Goal: Task Accomplishment & Management: Use online tool/utility

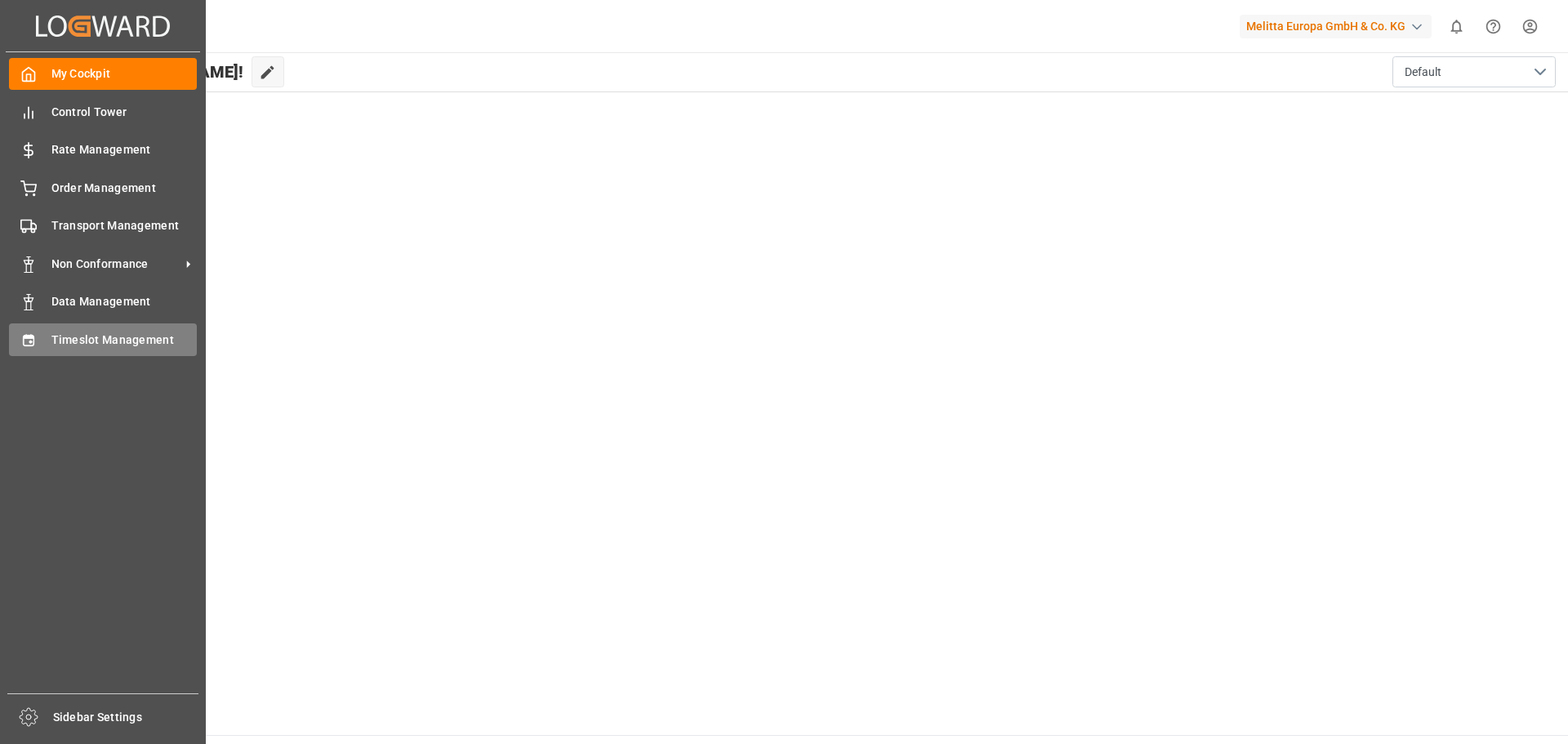
click at [75, 343] on span "Timeslot Management" at bounding box center [125, 341] width 146 height 18
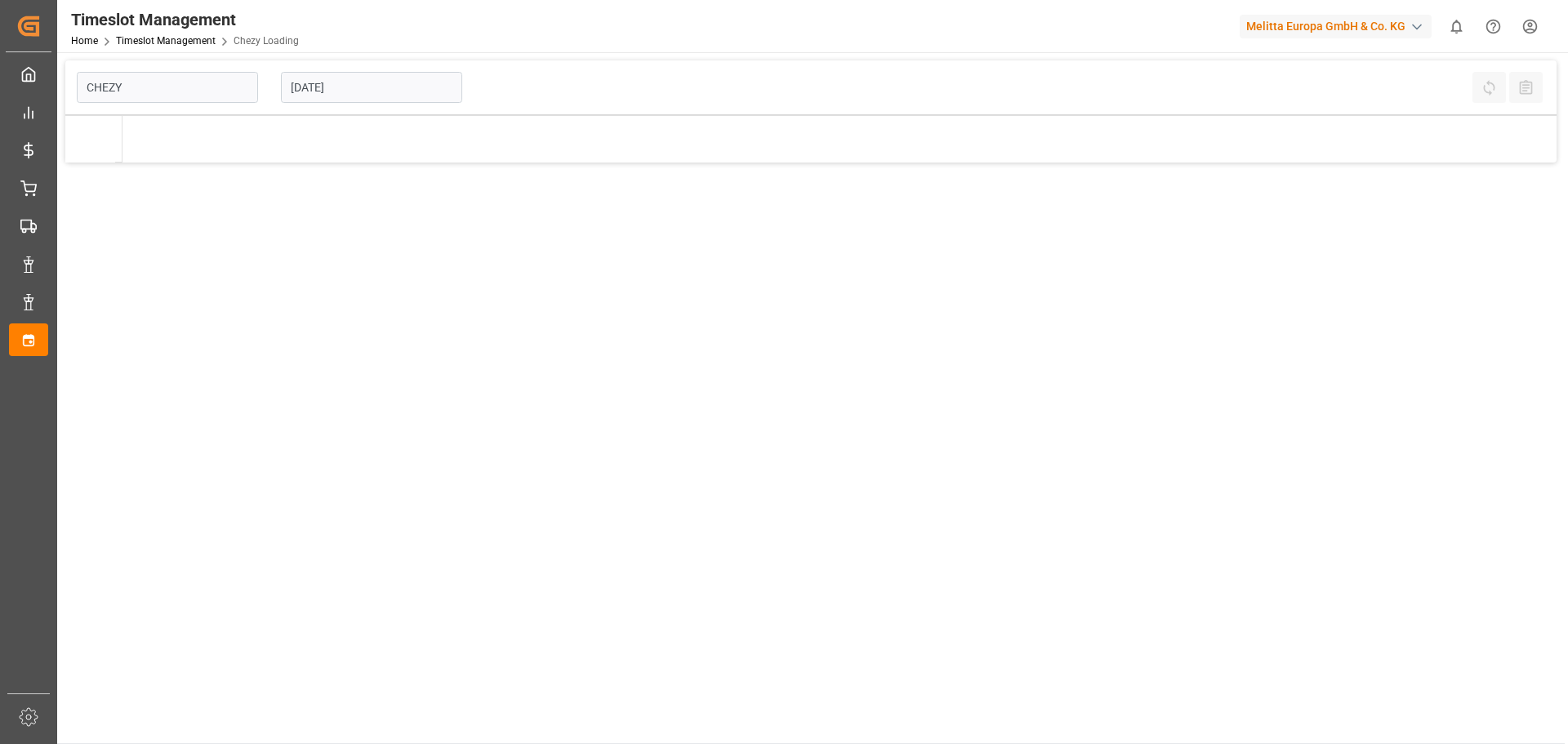
type input "Chezy Loading"
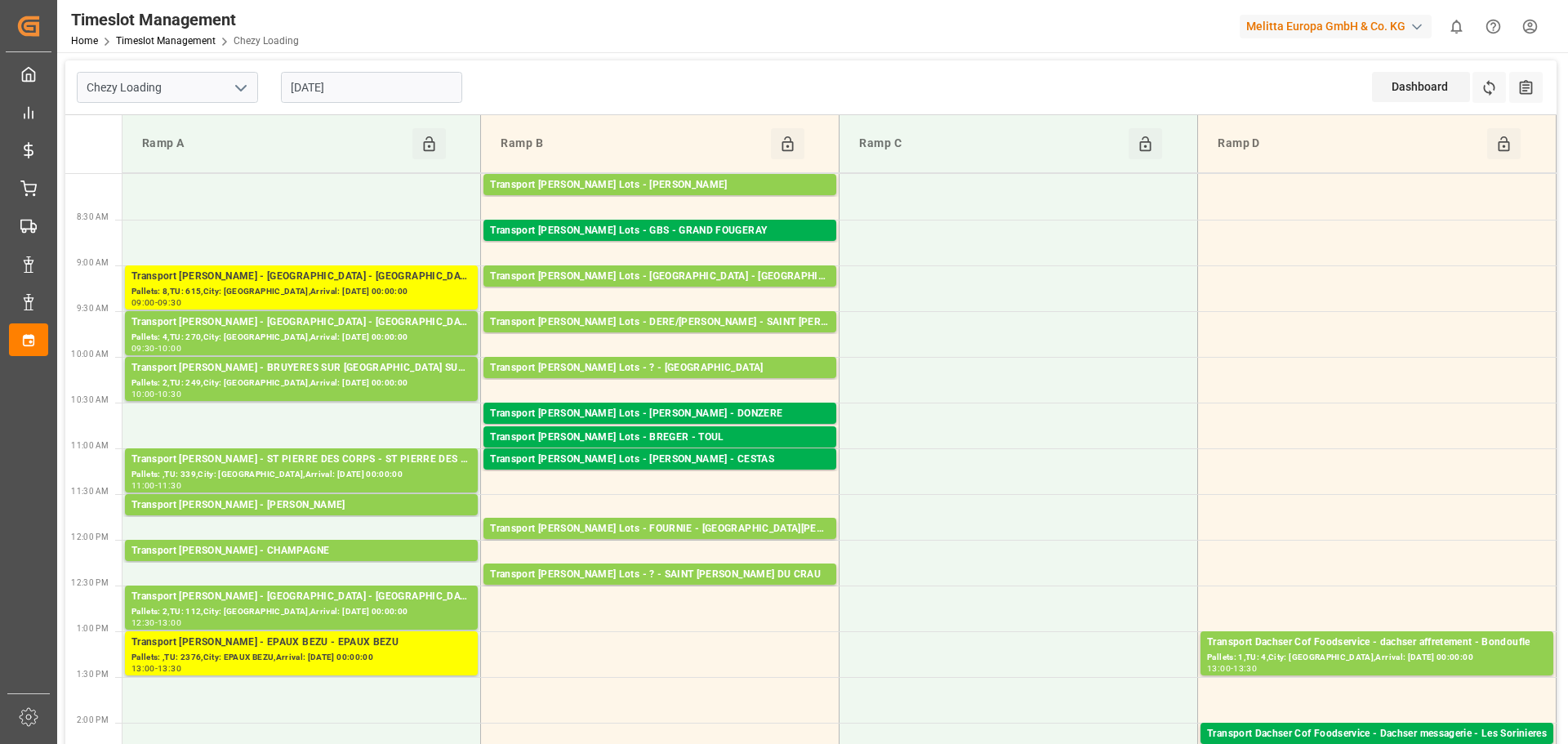
click at [316, 92] on input "[DATE]" at bounding box center [372, 88] width 181 height 31
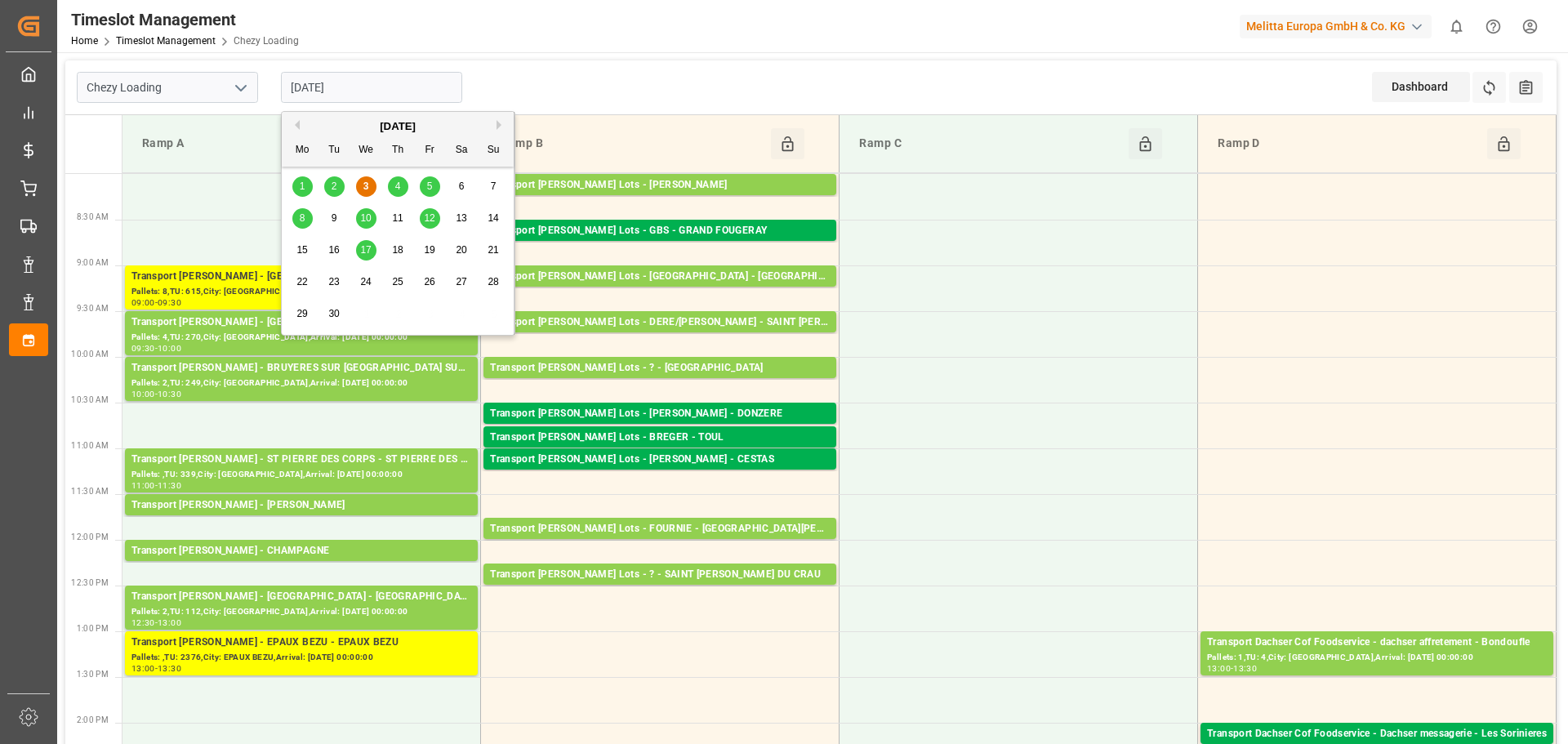
click at [395, 193] on div "4" at bounding box center [398, 187] width 20 height 19
type input "[DATE]"
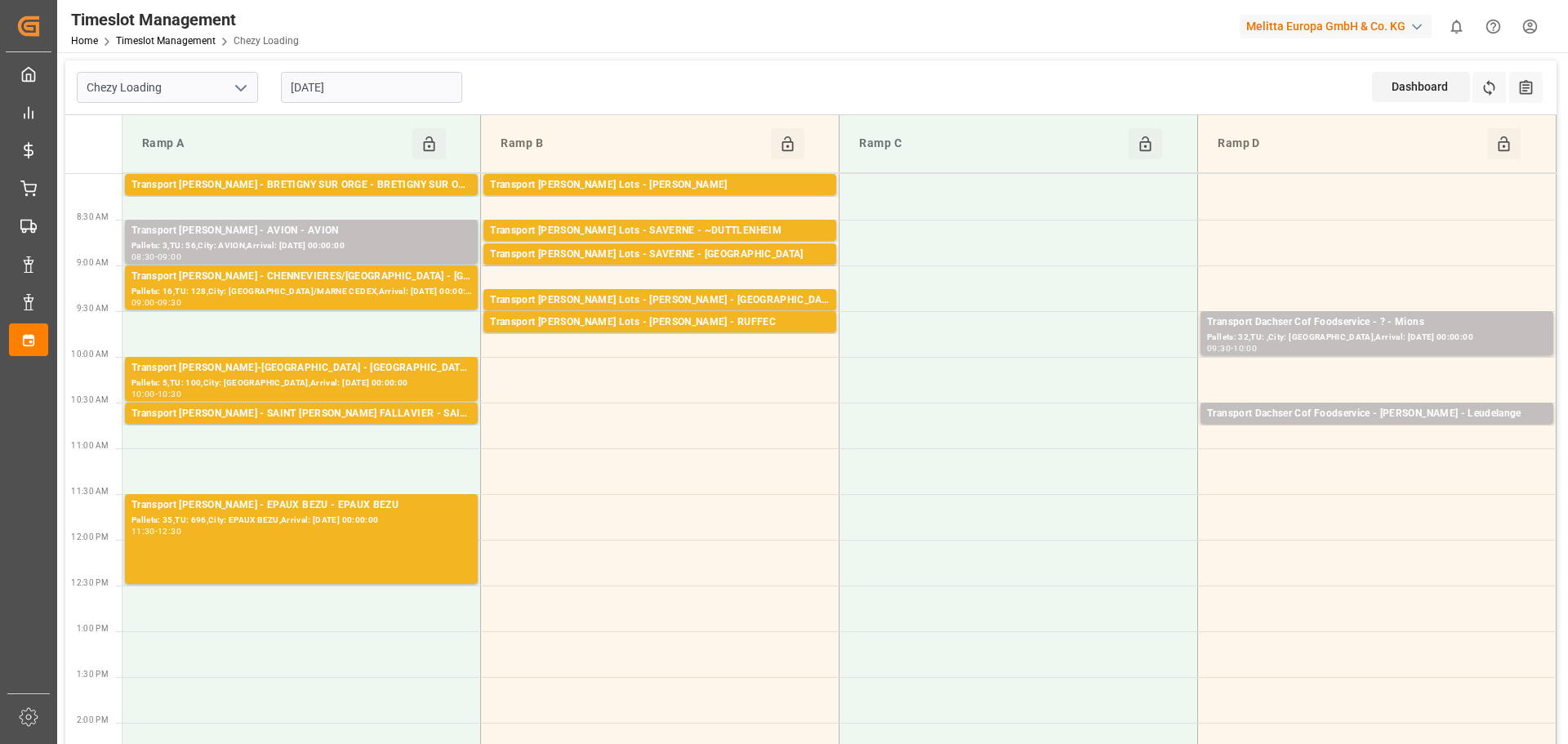
click at [240, 83] on icon "open menu" at bounding box center [240, 89] width 19 height 19
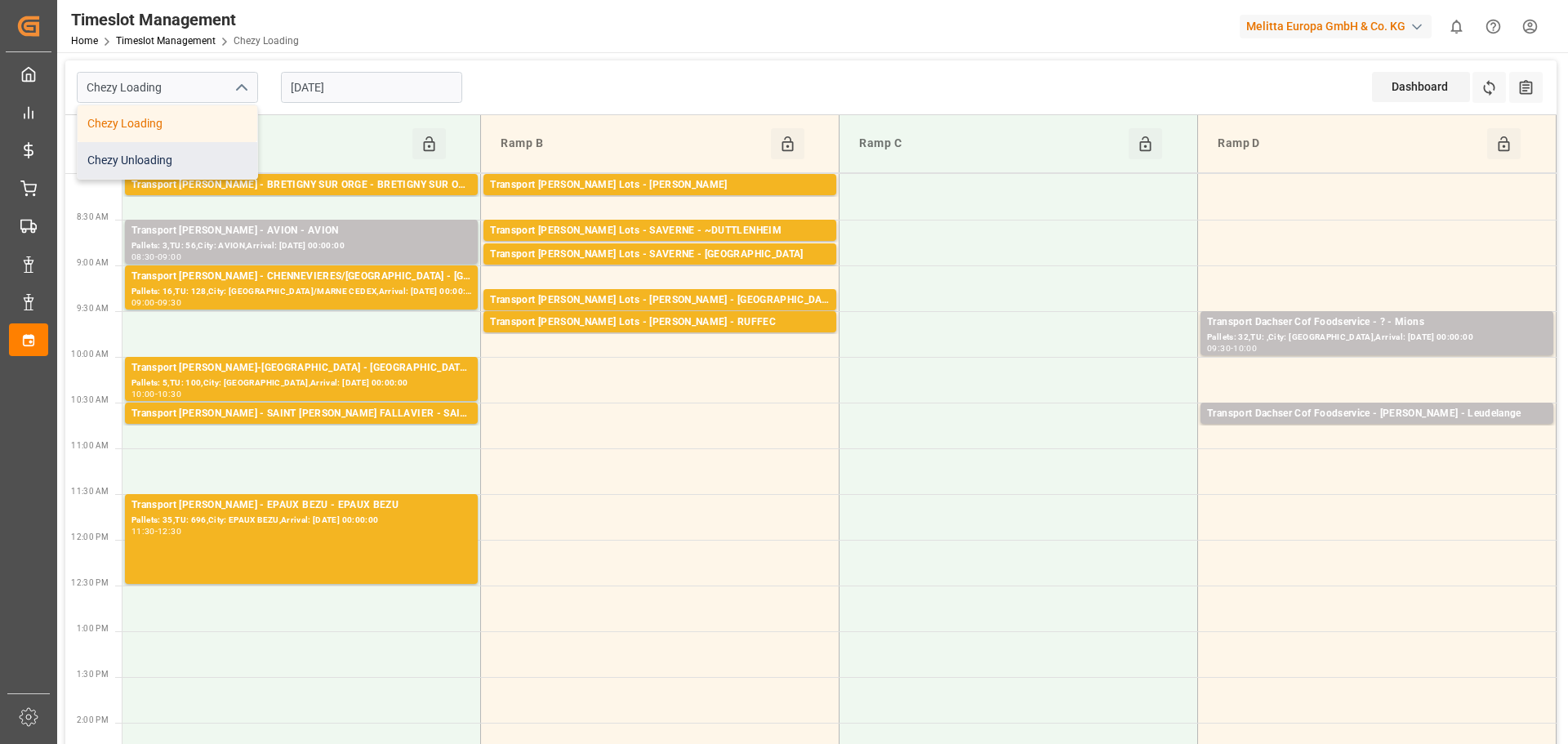
click at [181, 160] on div "Chezy Unloading" at bounding box center [167, 161] width 180 height 37
type input "Chezy Unloading"
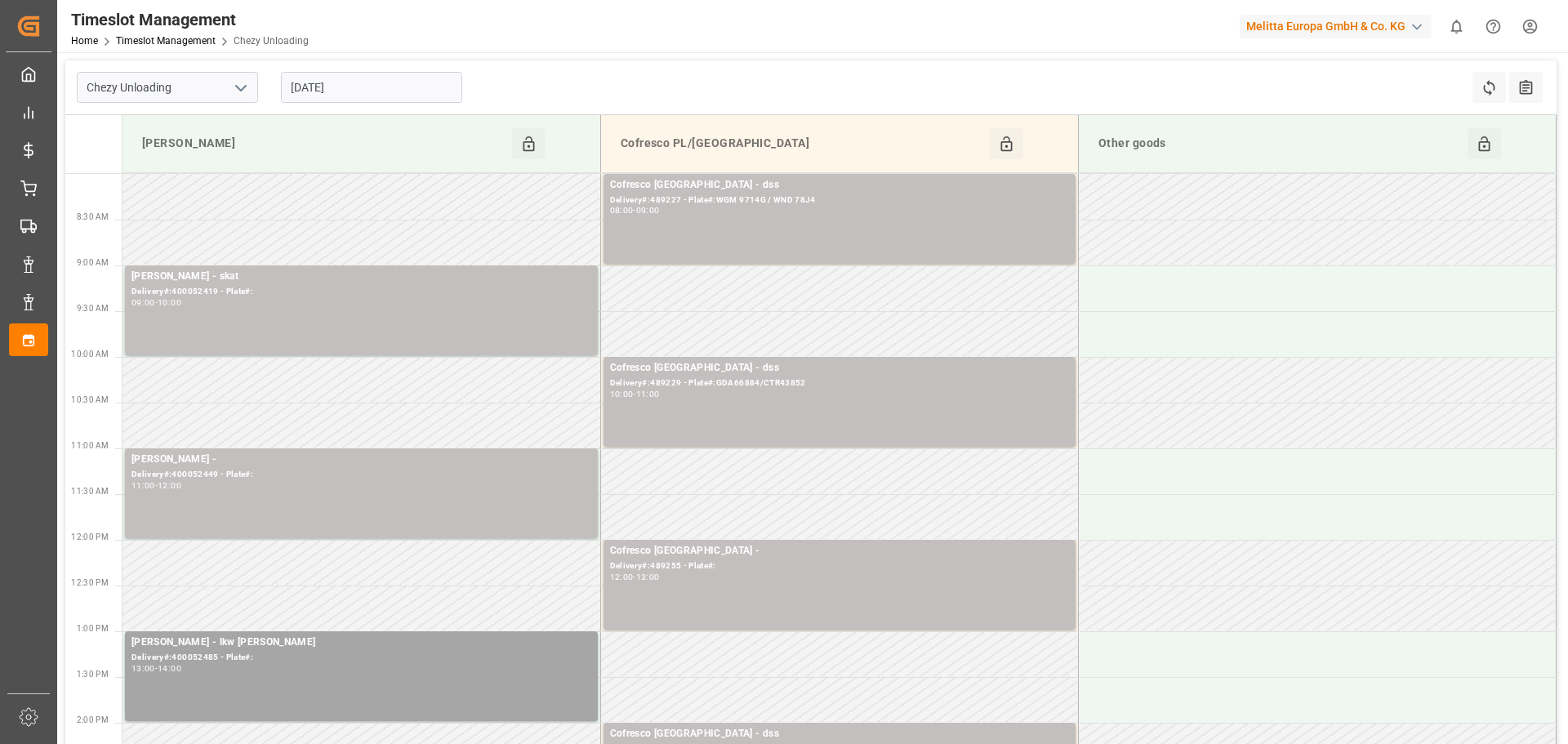
click at [333, 93] on input "[DATE]" at bounding box center [372, 88] width 181 height 31
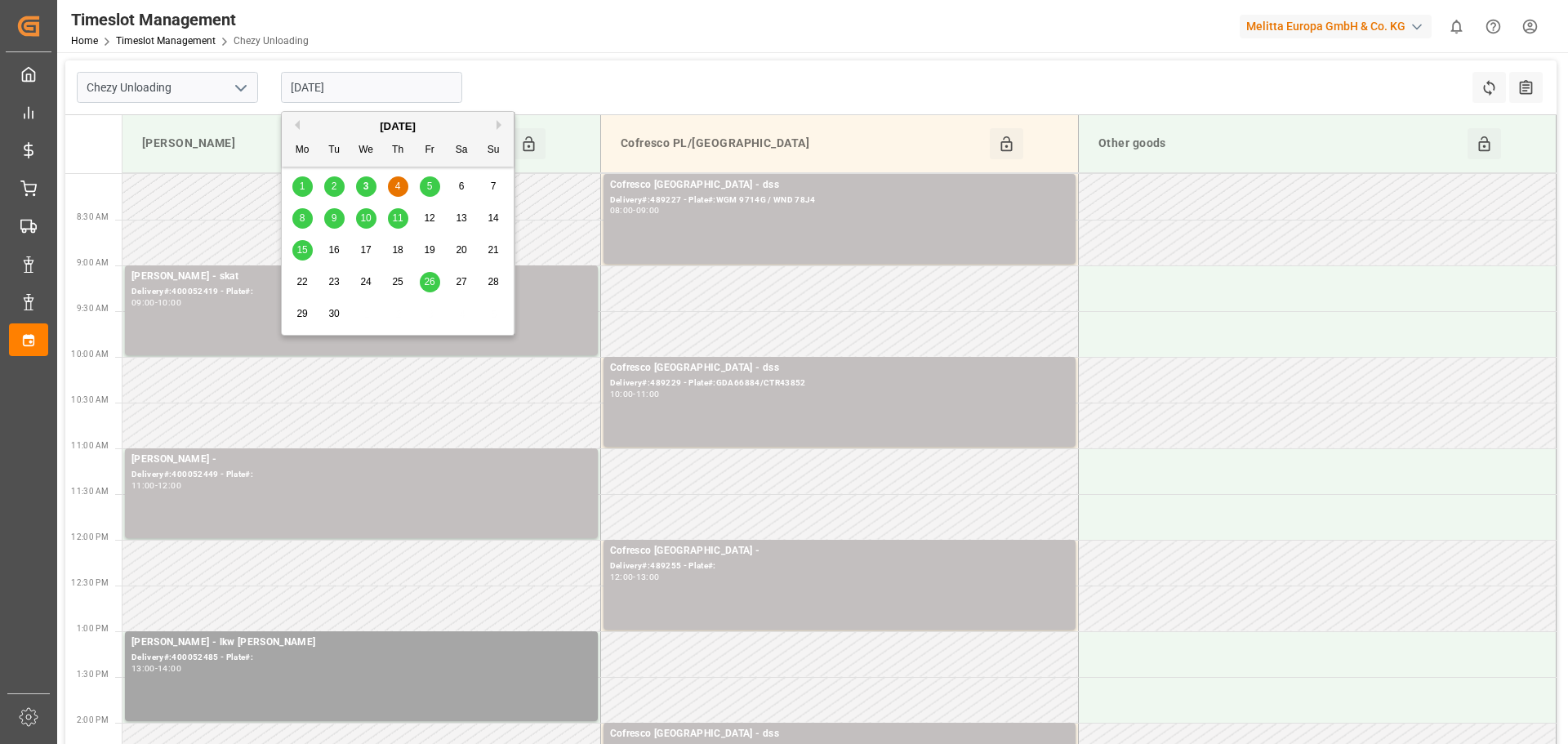
click at [361, 188] on div "3" at bounding box center [366, 187] width 20 height 19
type input "[DATE]"
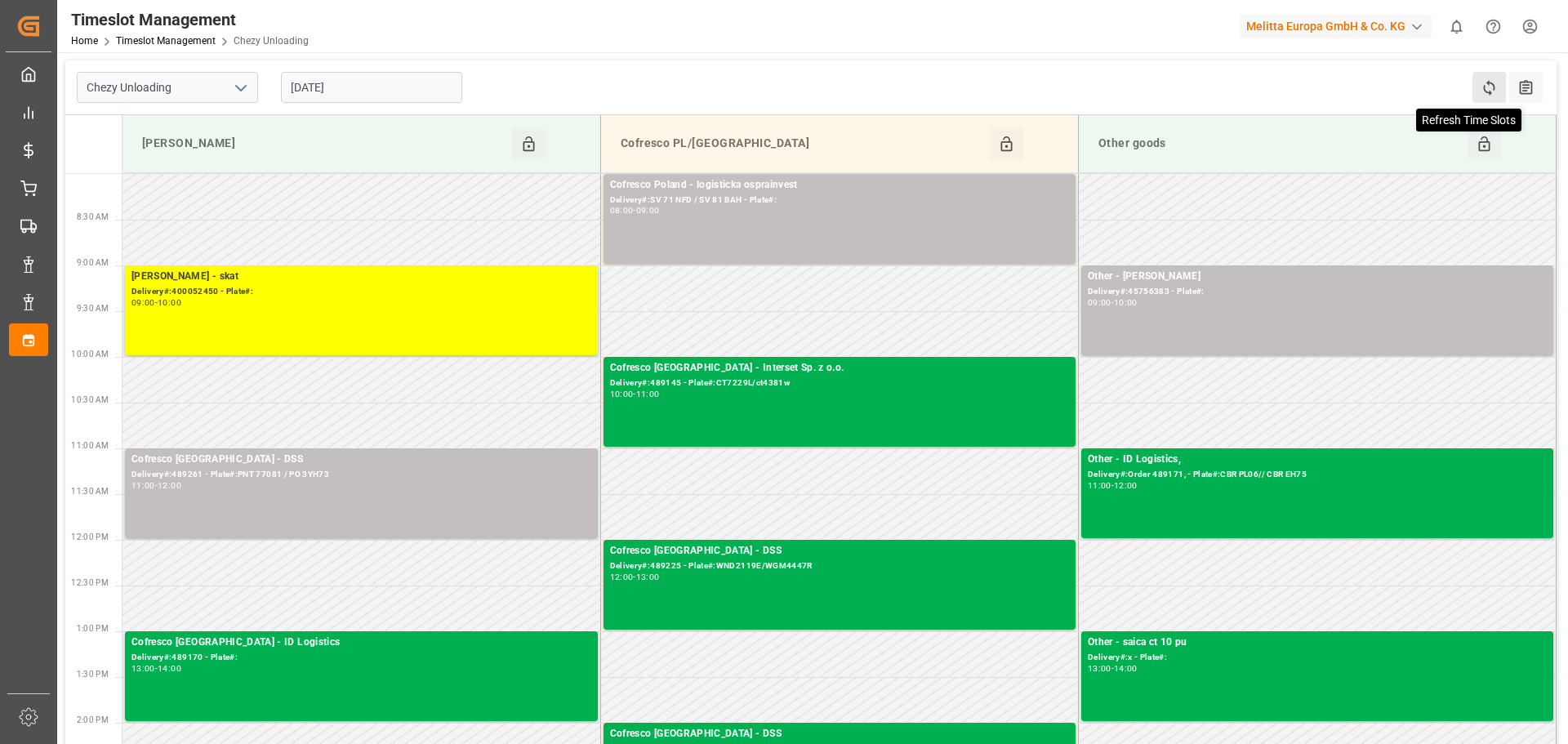
click at [1495, 84] on icon at bounding box center [1489, 88] width 18 height 18
